Goal: Task Accomplishment & Management: Manage account settings

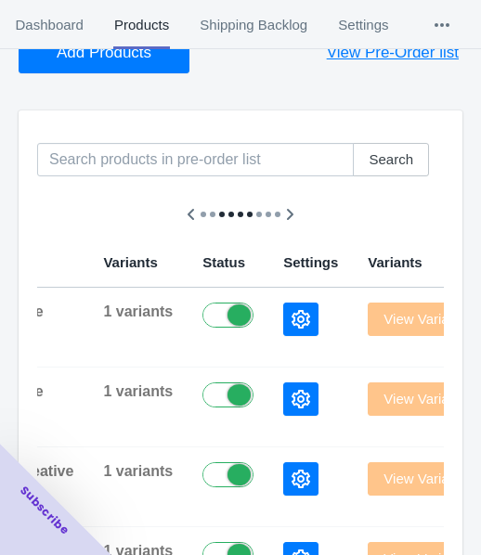
scroll to position [21, 0]
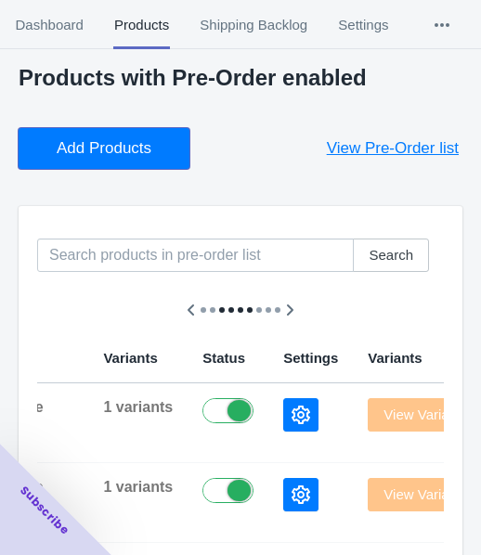
click at [72, 139] on span "Add Products" at bounding box center [104, 148] width 95 height 19
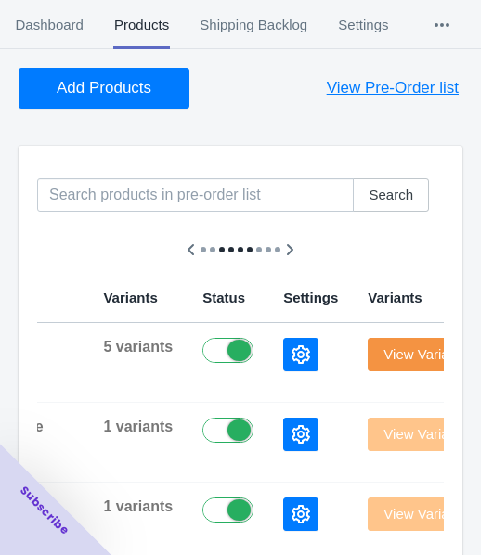
scroll to position [114, 0]
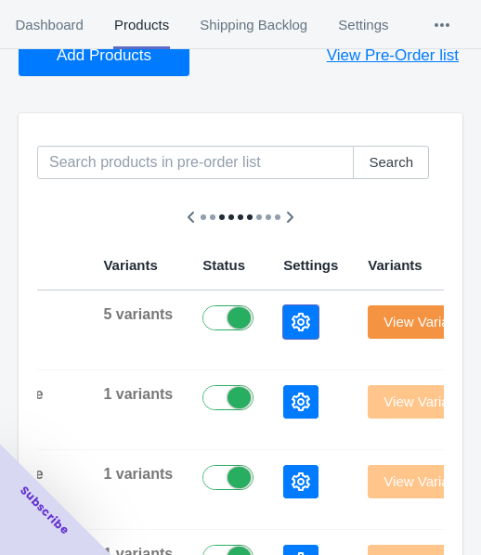
click at [283, 322] on button "button" at bounding box center [300, 321] width 35 height 33
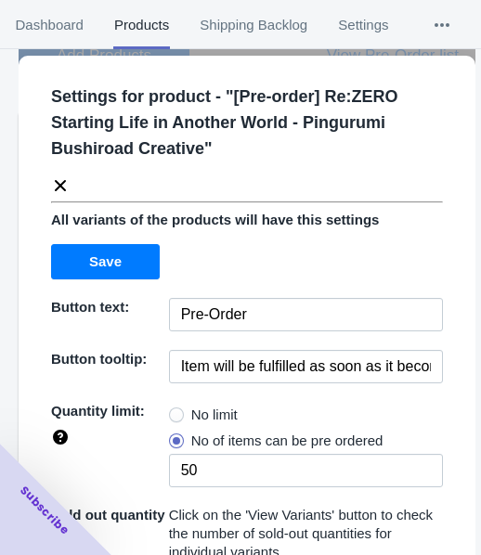
click at [208, 418] on span "No limit" at bounding box center [214, 414] width 46 height 19
click at [174, 411] on input "No limit" at bounding box center [174, 410] width 1 height 1
radio input "true"
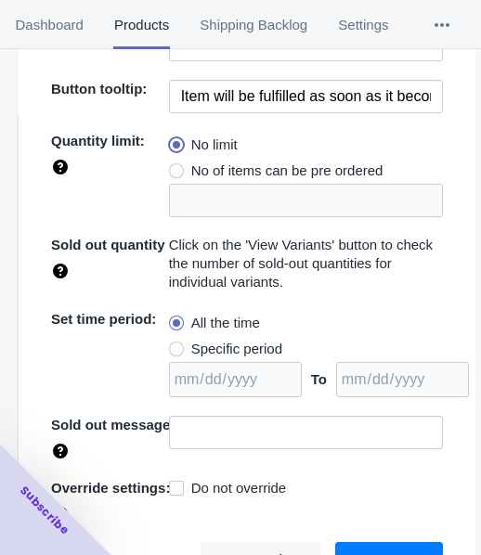
scroll to position [280, 0]
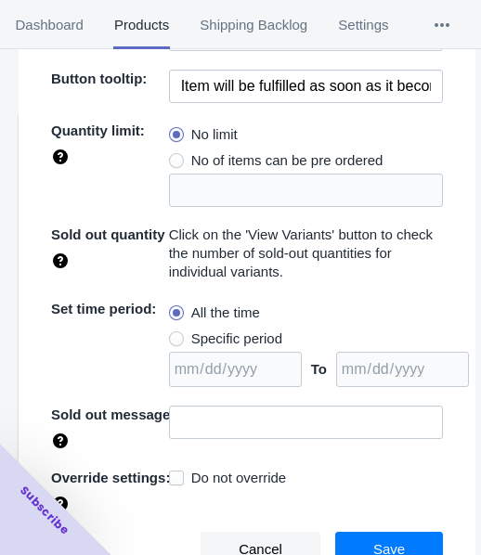
click at [268, 334] on span "Specific period" at bounding box center [236, 338] width 91 height 19
click at [174, 334] on input "Specific period" at bounding box center [174, 334] width 1 height 1
radio input "true"
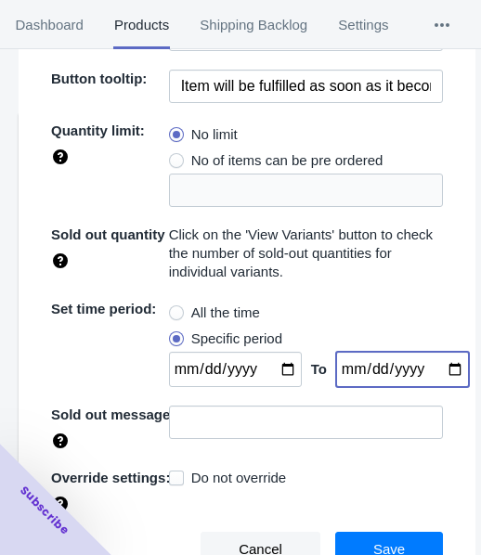
click at [433, 364] on input "date" at bounding box center [402, 369] width 133 height 35
type input "[DATE]"
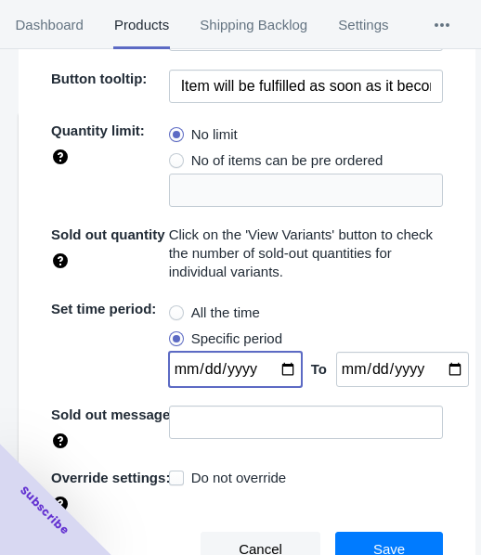
click at [274, 362] on input "date" at bounding box center [235, 369] width 133 height 35
type input "[DATE]"
click at [381, 527] on div "Cancel Save" at bounding box center [239, 542] width 406 height 50
click at [380, 534] on button "Save" at bounding box center [389, 549] width 108 height 35
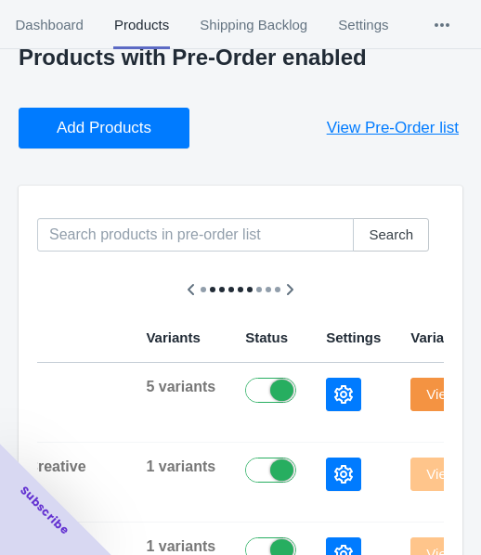
scroll to position [21, 0]
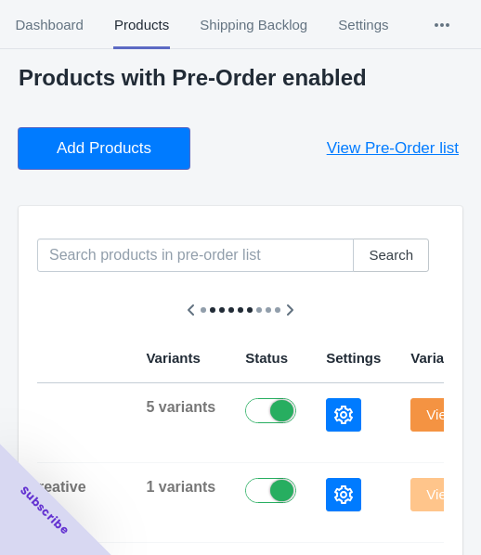
click at [63, 139] on span "Add Products" at bounding box center [104, 148] width 95 height 19
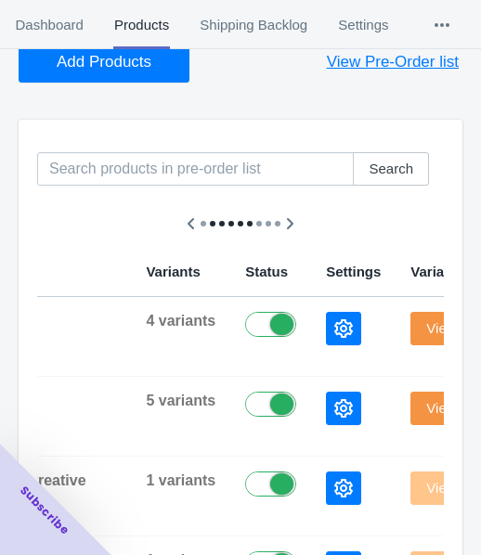
scroll to position [207, 0]
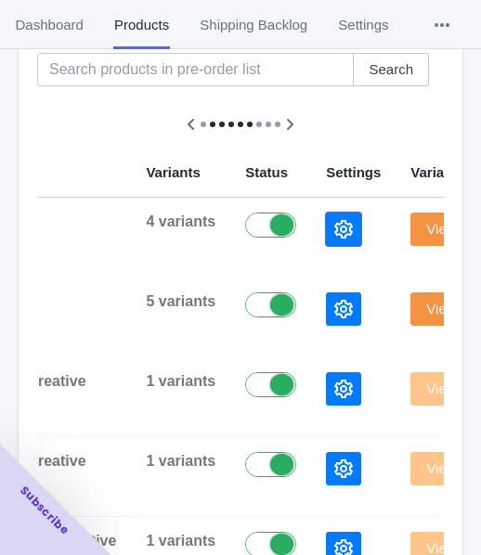
click at [334, 227] on icon "button" at bounding box center [343, 229] width 19 height 19
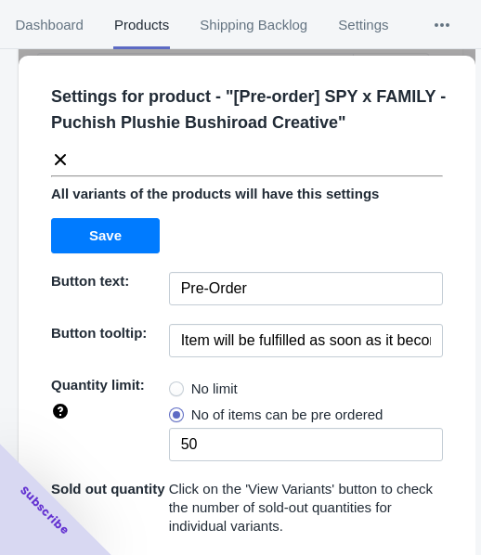
click at [224, 394] on span "No limit" at bounding box center [214, 388] width 46 height 19
click at [174, 385] on input "No limit" at bounding box center [174, 384] width 1 height 1
radio input "true"
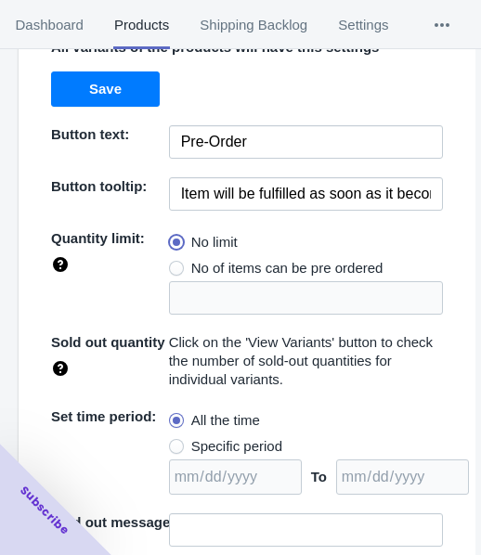
scroll to position [255, 0]
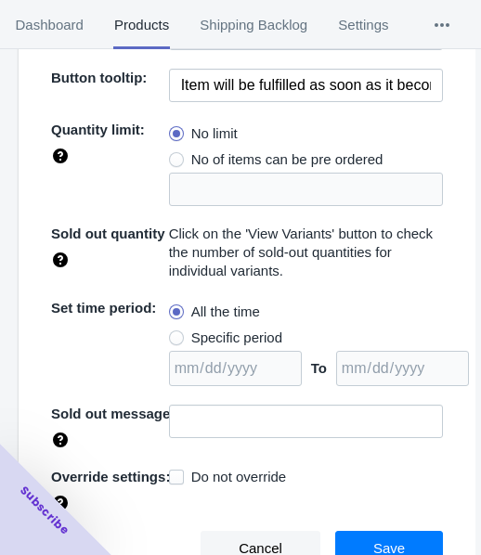
click at [227, 336] on span "Specific period" at bounding box center [236, 337] width 91 height 19
click at [174, 334] on input "Specific period" at bounding box center [174, 333] width 1 height 1
radio input "true"
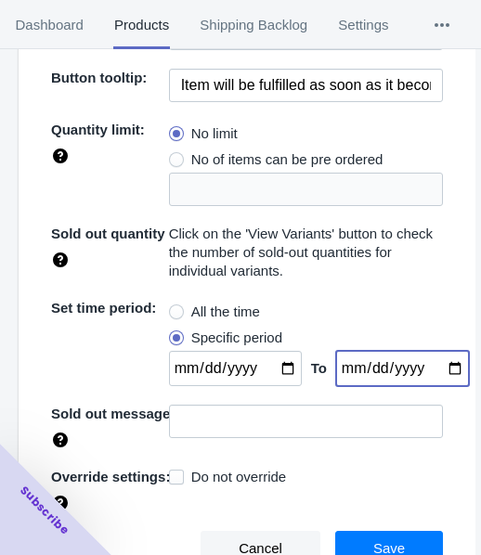
click at [442, 369] on input "date" at bounding box center [402, 368] width 133 height 35
type input "[DATE]"
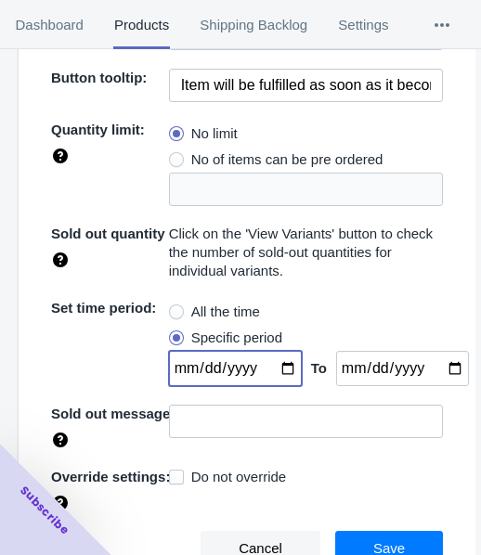
click at [276, 361] on input "date" at bounding box center [235, 368] width 133 height 35
type input "[DATE]"
click at [352, 535] on button "Save" at bounding box center [389, 548] width 108 height 35
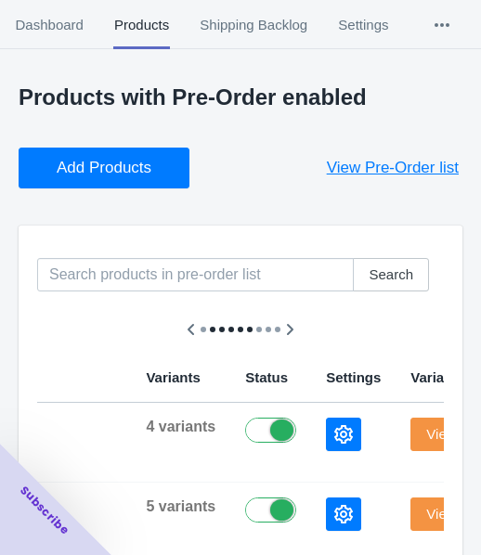
scroll to position [0, 0]
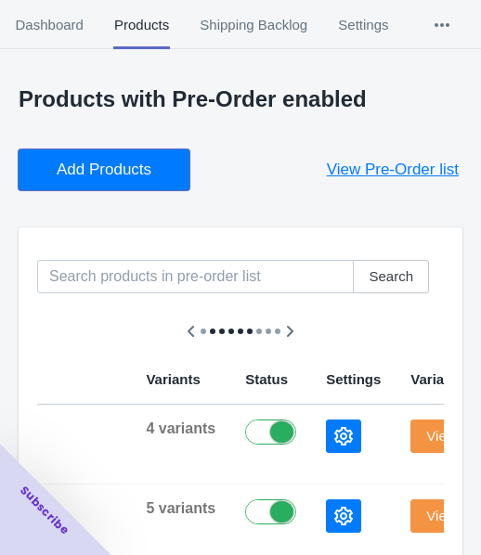
click at [111, 162] on span "Add Products" at bounding box center [104, 170] width 95 height 19
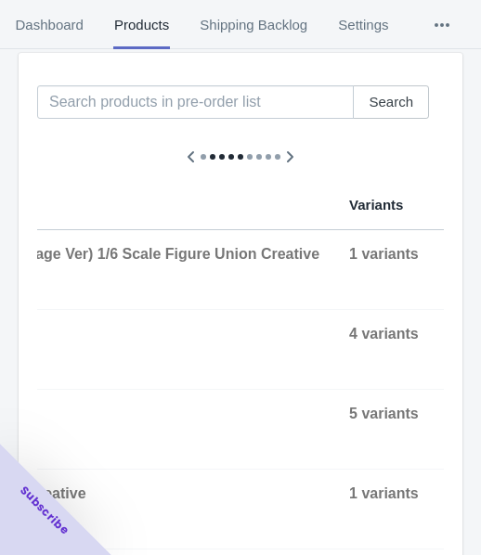
scroll to position [186, 0]
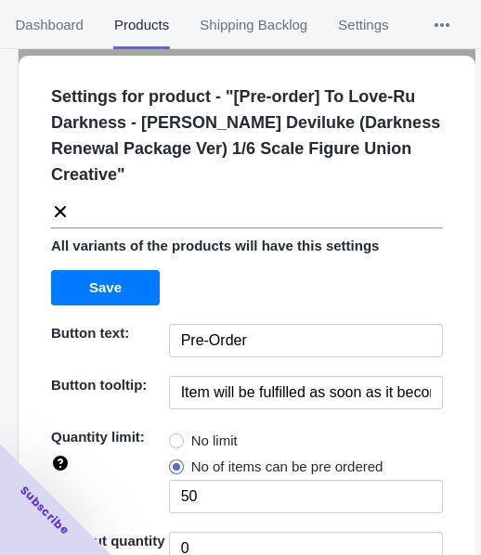
click at [211, 437] on span "No limit" at bounding box center [214, 440] width 46 height 19
click at [174, 437] on input "No limit" at bounding box center [174, 436] width 1 height 1
radio input "true"
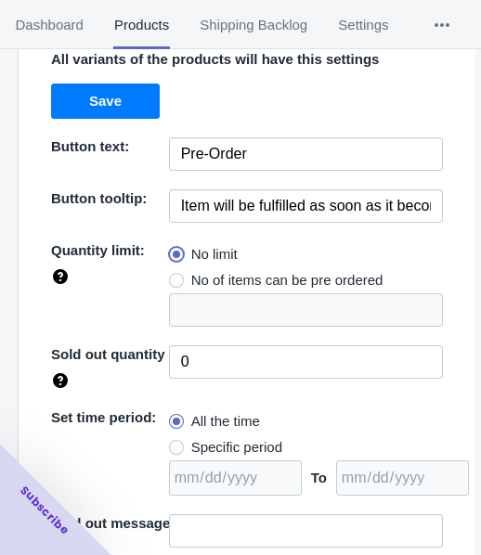
scroll to position [295, 0]
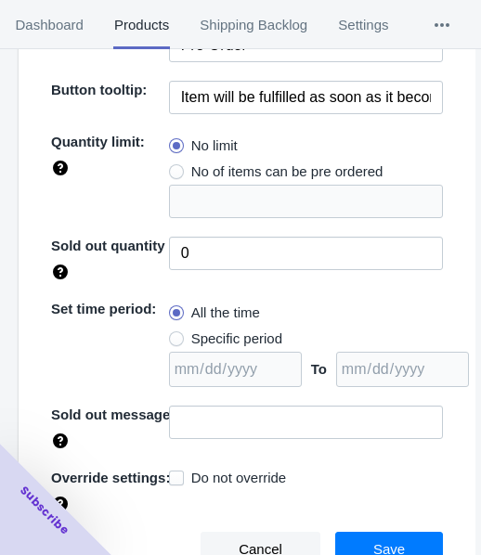
click at [218, 336] on span "Specific period" at bounding box center [236, 338] width 91 height 19
click at [174, 335] on input "Specific period" at bounding box center [174, 334] width 1 height 1
radio input "true"
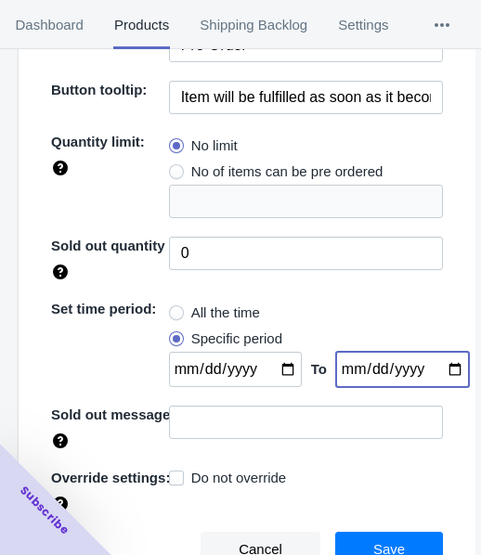
click at [432, 370] on input "date" at bounding box center [402, 369] width 133 height 35
type input "[DATE]"
click at [270, 366] on input "date" at bounding box center [235, 369] width 133 height 35
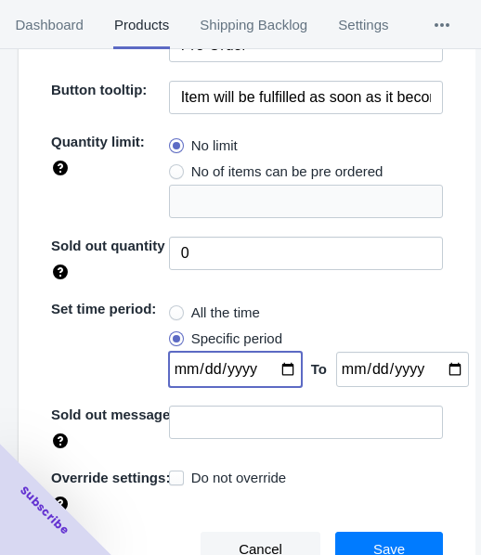
type input "[DATE]"
click at [355, 547] on button "Save" at bounding box center [389, 549] width 108 height 35
